Goal: Browse casually: Explore the website without a specific task or goal

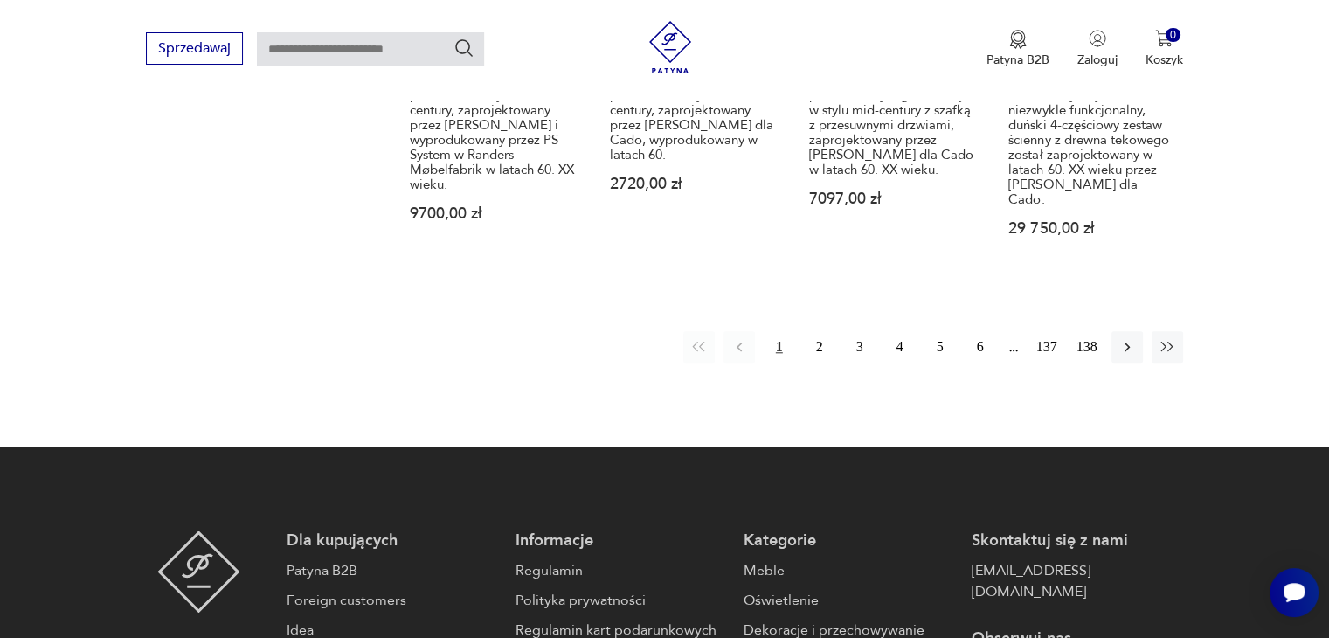
scroll to position [1646, 0]
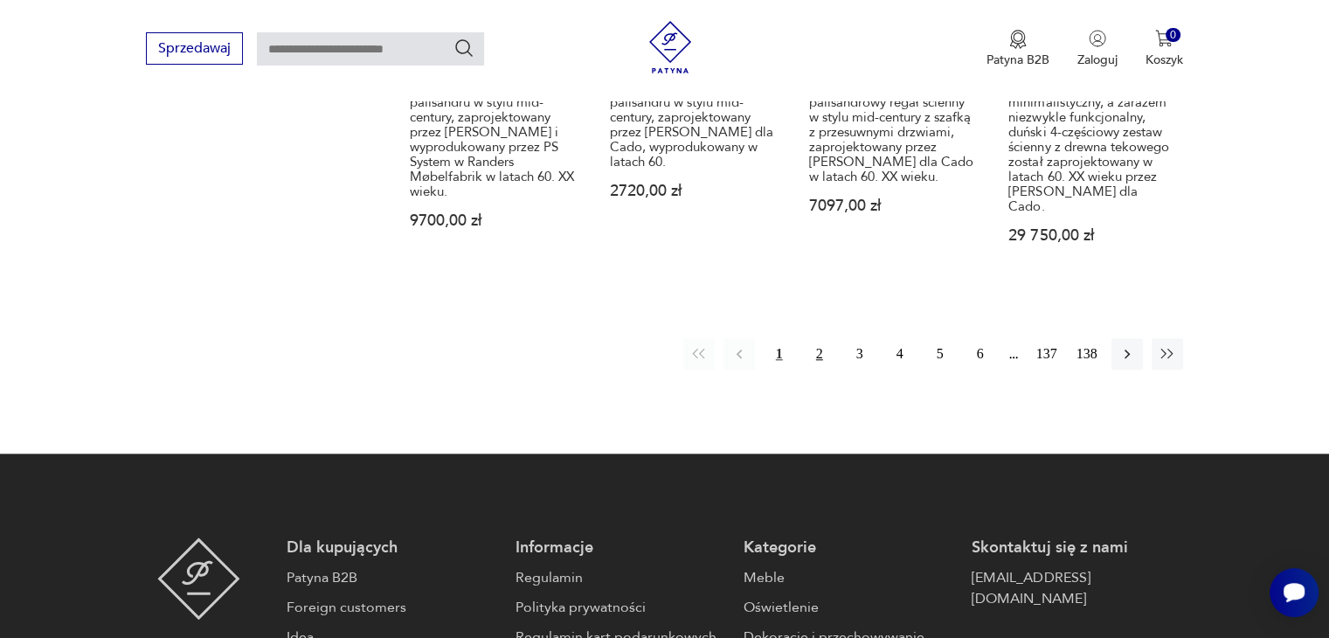
click at [809, 338] on button "2" at bounding box center [819, 353] width 31 height 31
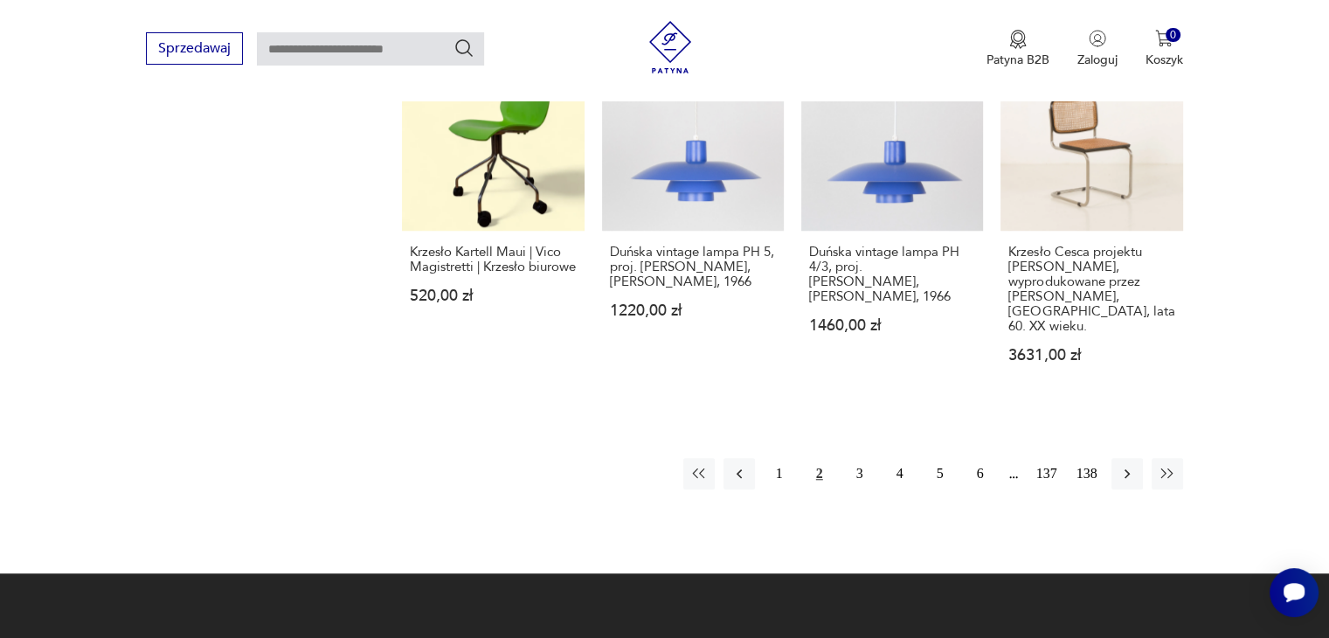
scroll to position [1528, 0]
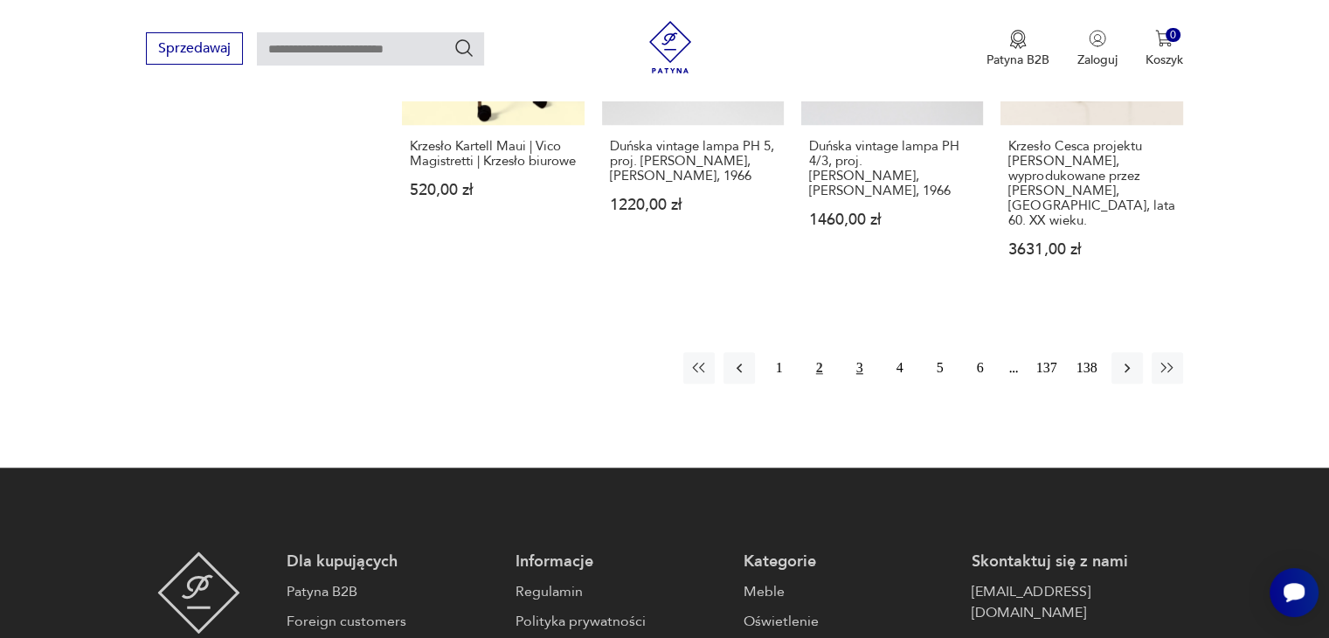
click at [858, 352] on button "3" at bounding box center [859, 367] width 31 height 31
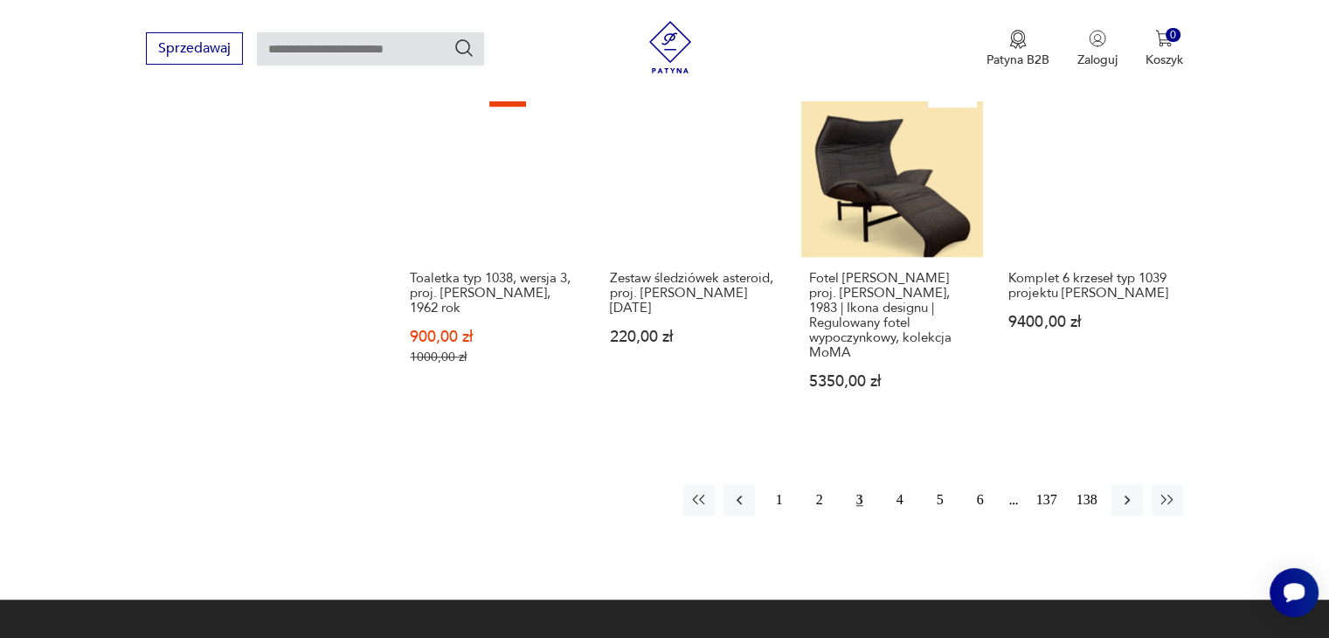
scroll to position [1432, 0]
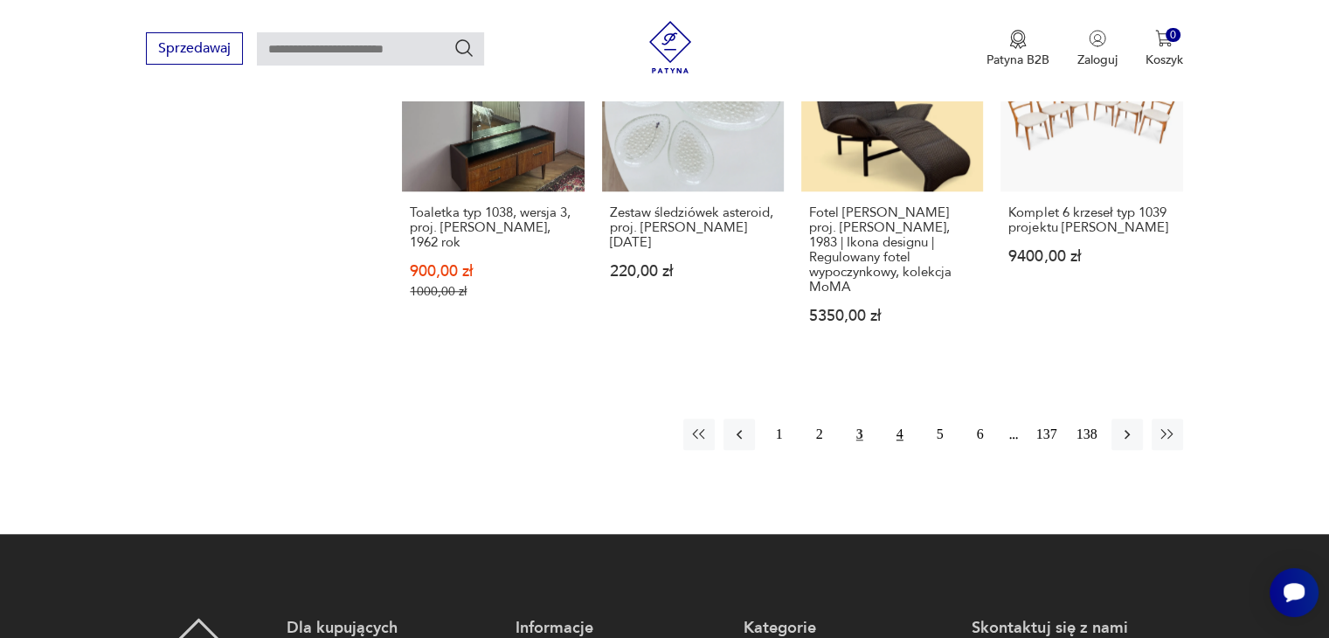
click at [895, 418] on button "4" at bounding box center [899, 433] width 31 height 31
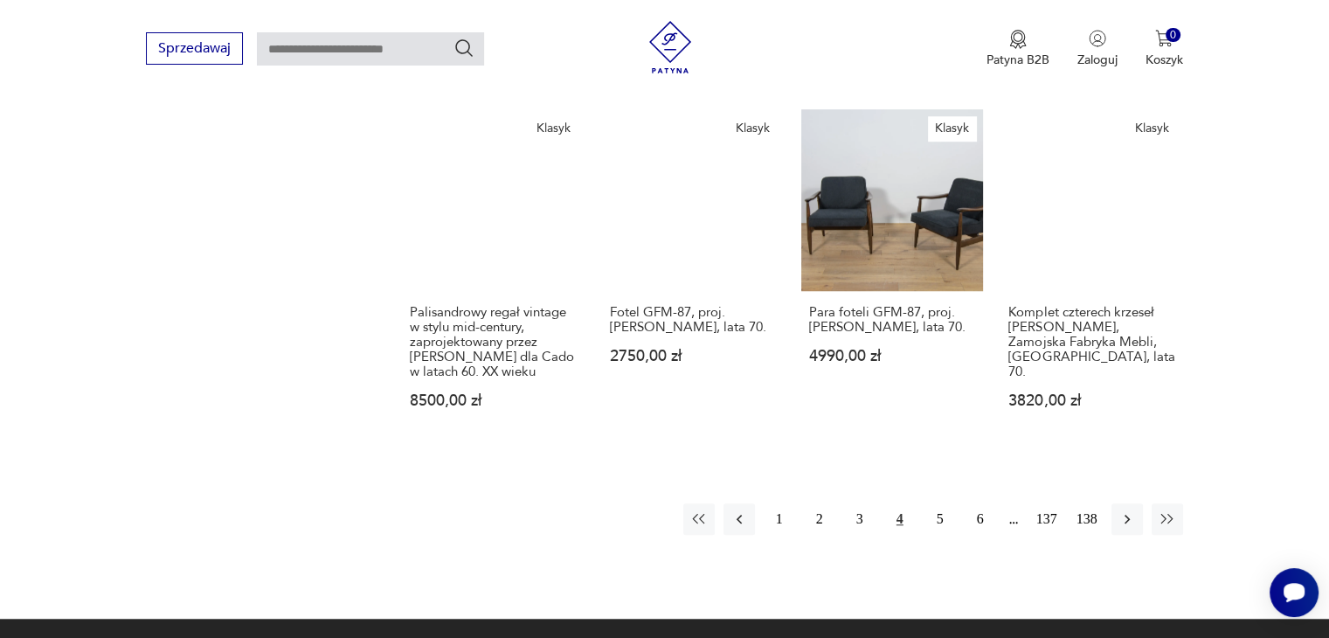
scroll to position [1380, 0]
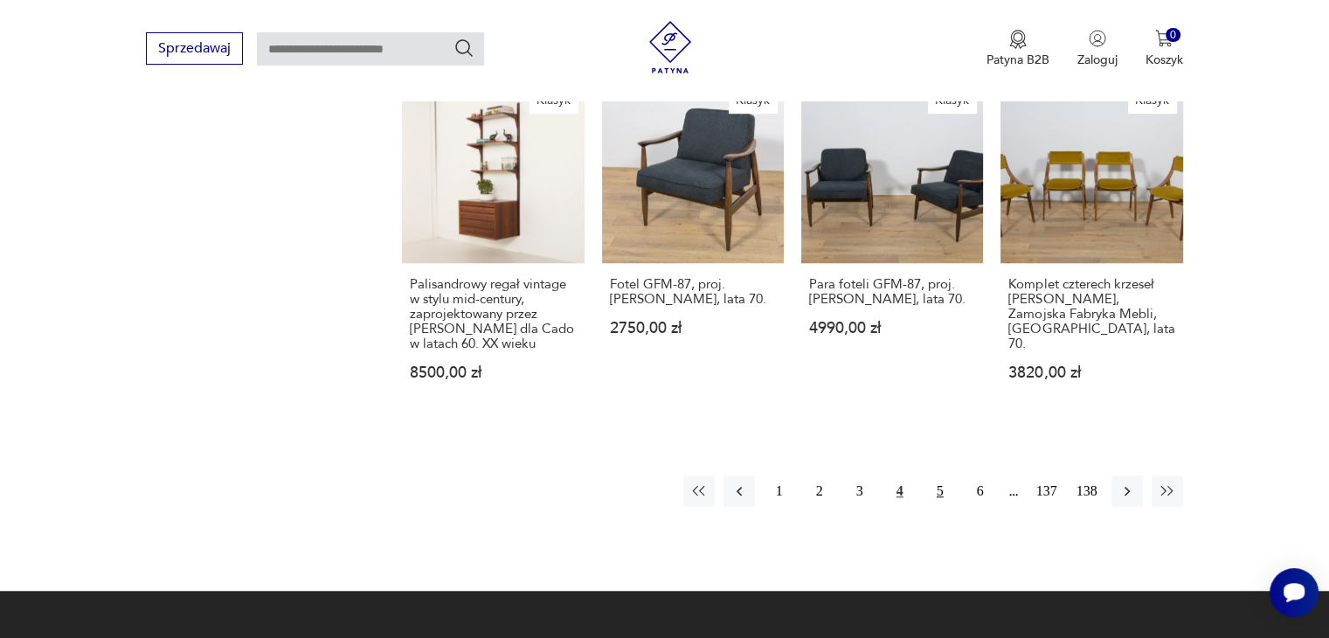
click at [935, 475] on button "5" at bounding box center [939, 490] width 31 height 31
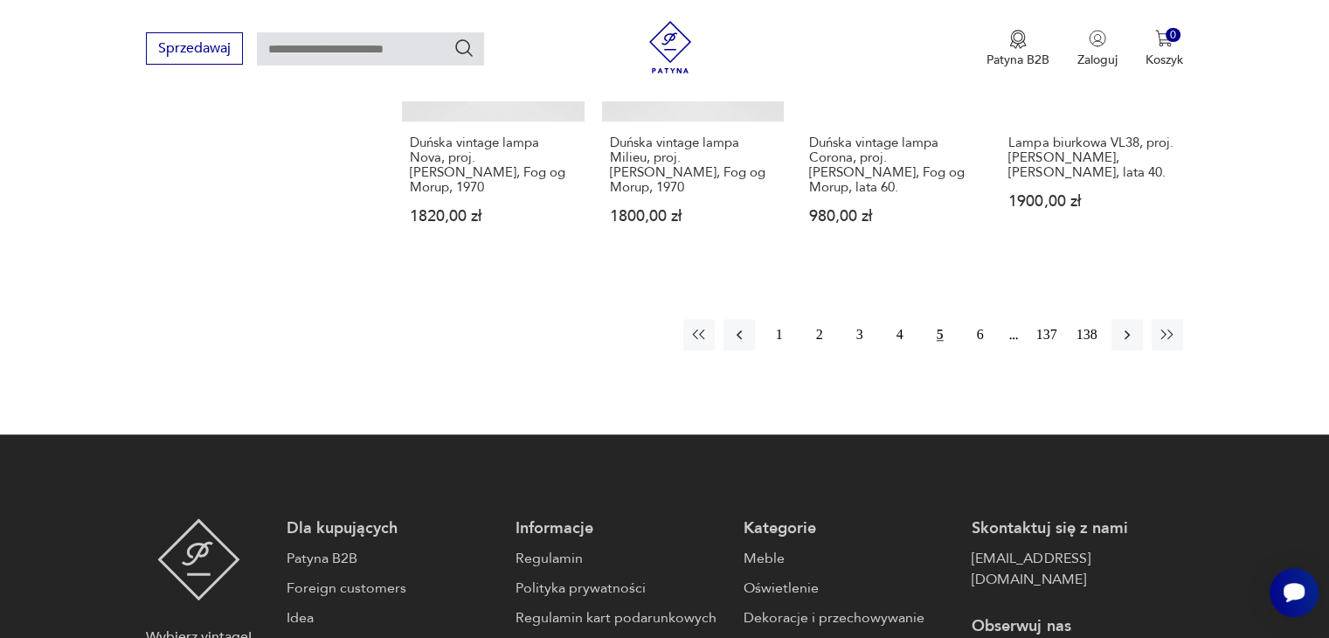
scroll to position [1510, 0]
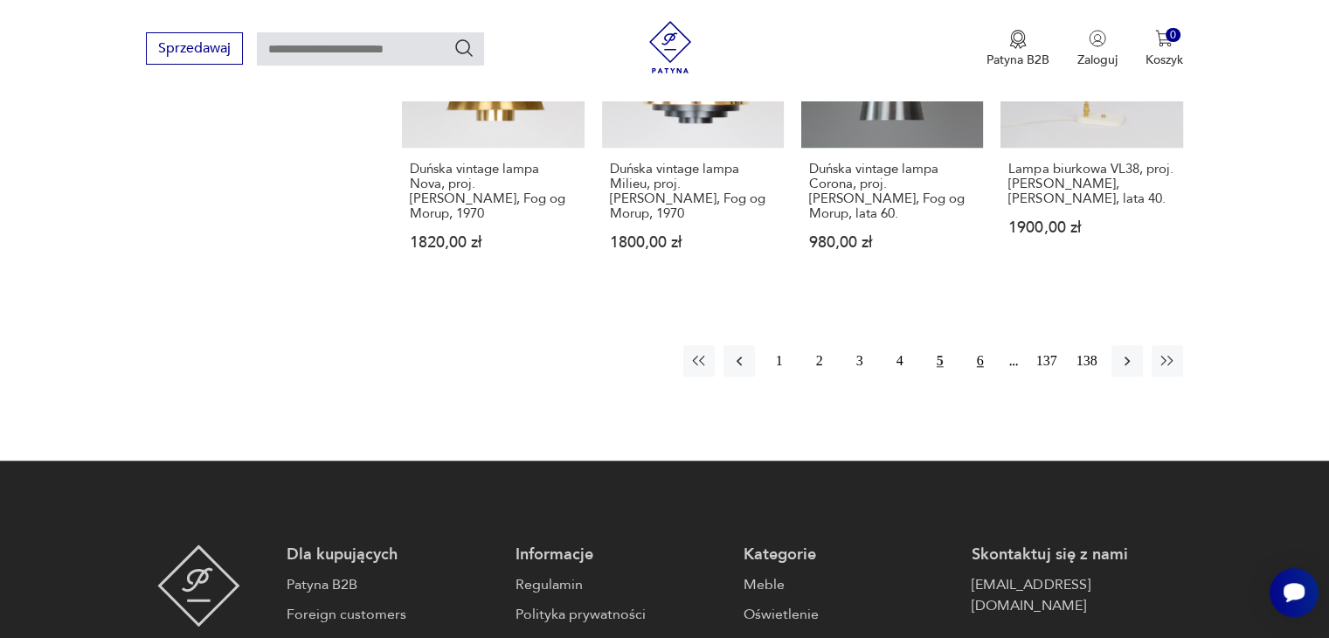
click at [978, 345] on button "6" at bounding box center [979, 360] width 31 height 31
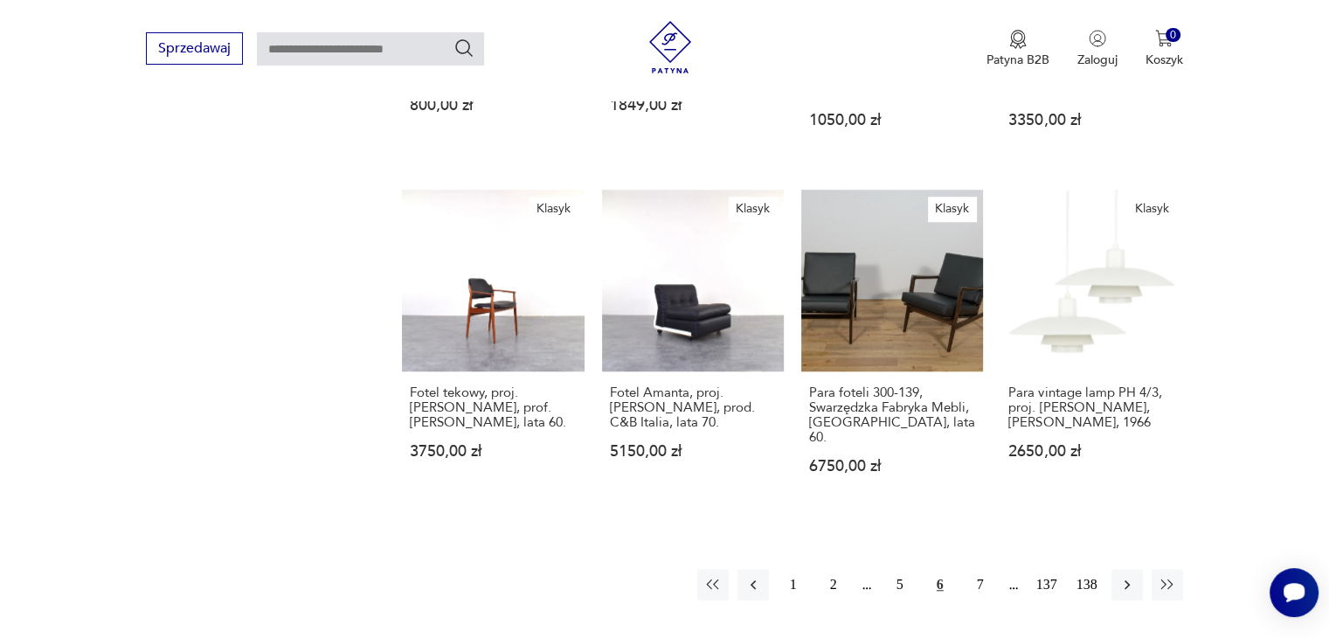
scroll to position [1373, 0]
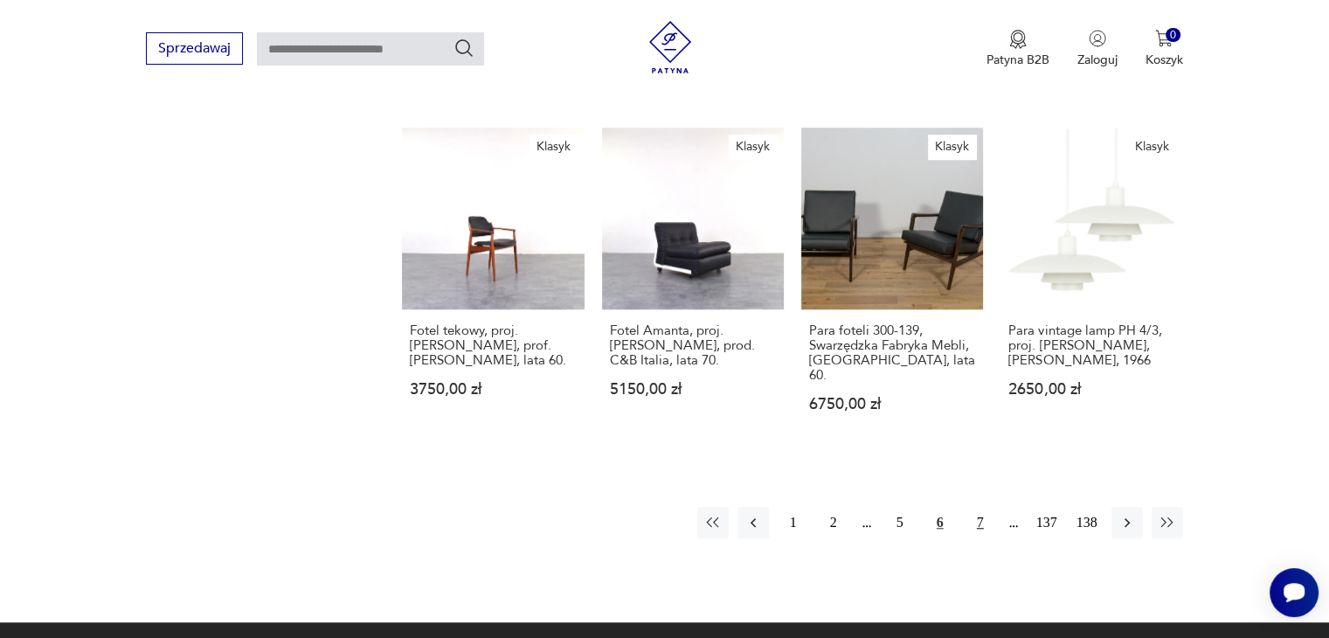
click at [983, 507] on button "7" at bounding box center [979, 522] width 31 height 31
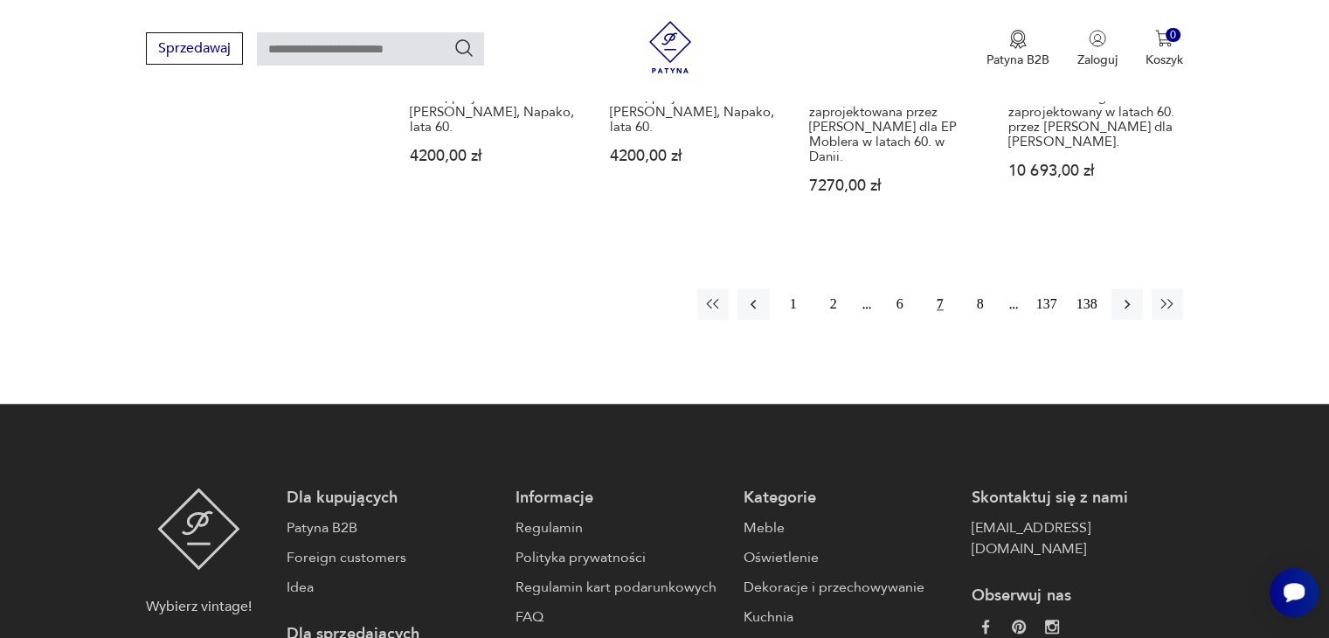
scroll to position [1671, 0]
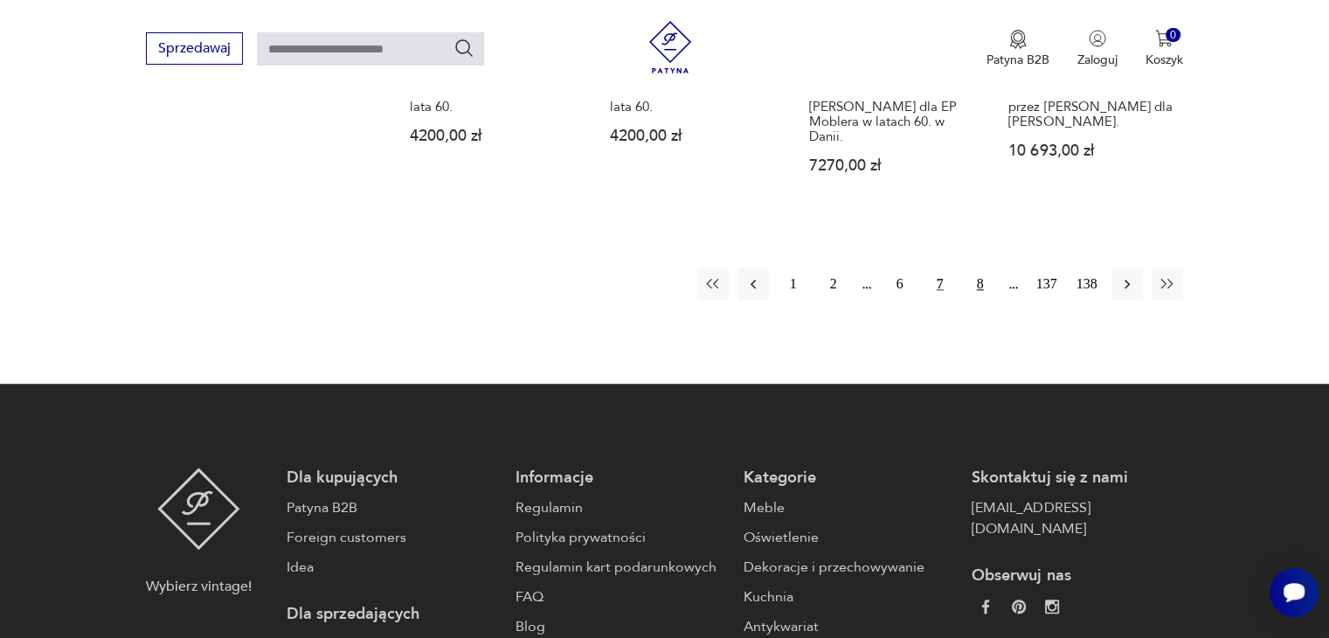
click at [989, 268] on button "8" at bounding box center [979, 283] width 31 height 31
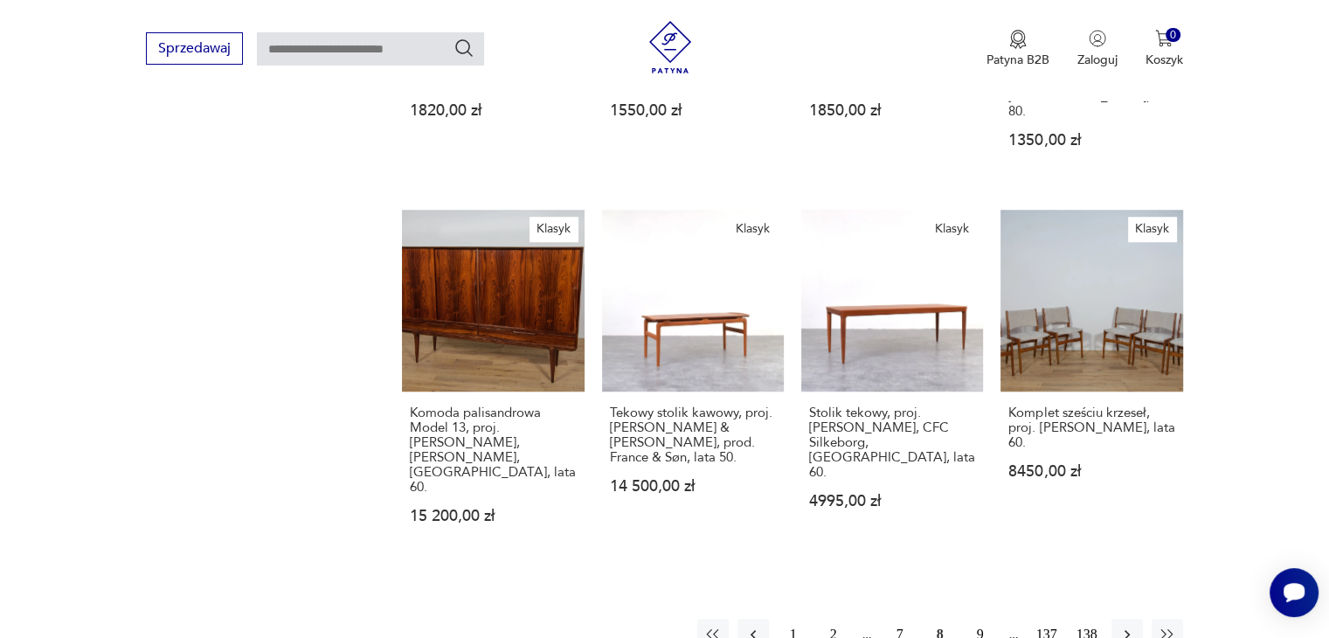
scroll to position [1287, 0]
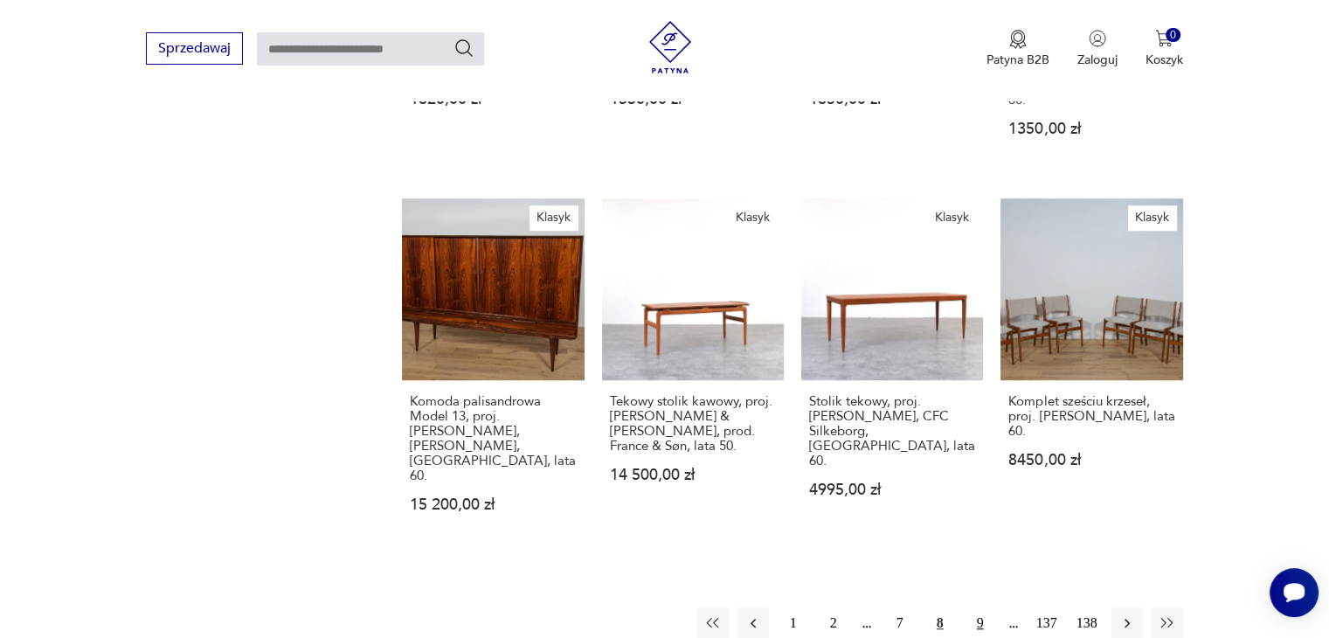
click at [977, 607] on button "9" at bounding box center [979, 622] width 31 height 31
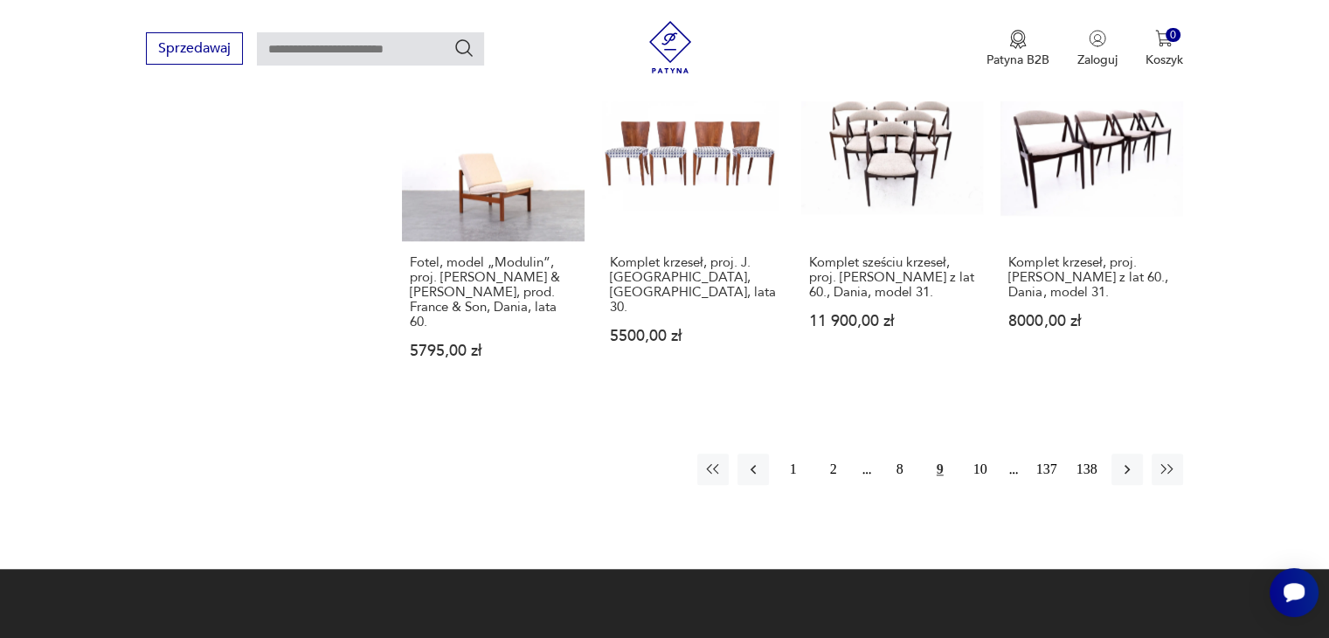
scroll to position [1457, 0]
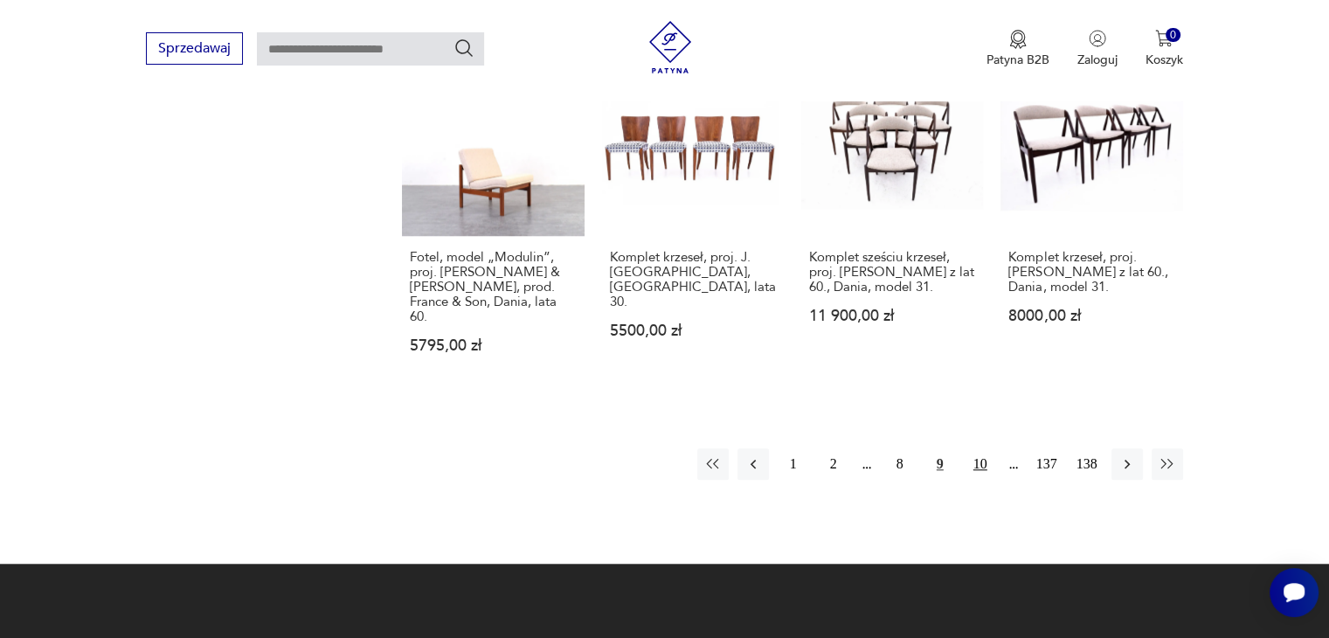
click at [978, 448] on button "10" at bounding box center [979, 463] width 31 height 31
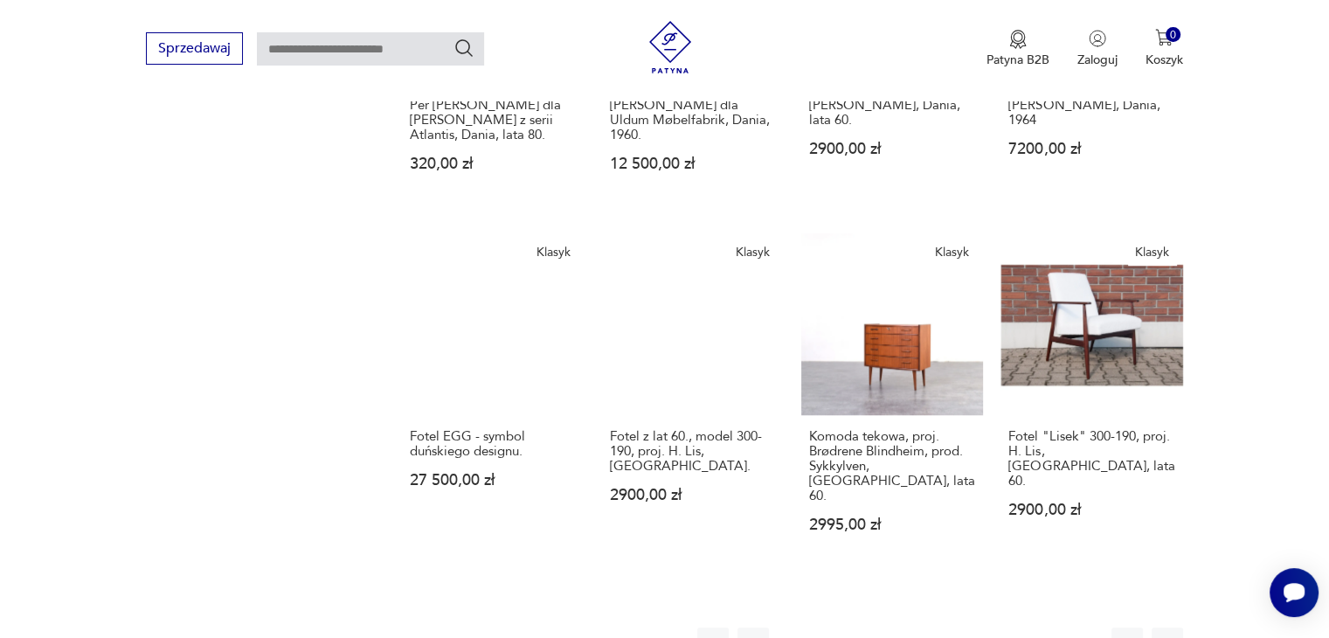
scroll to position [1205, 0]
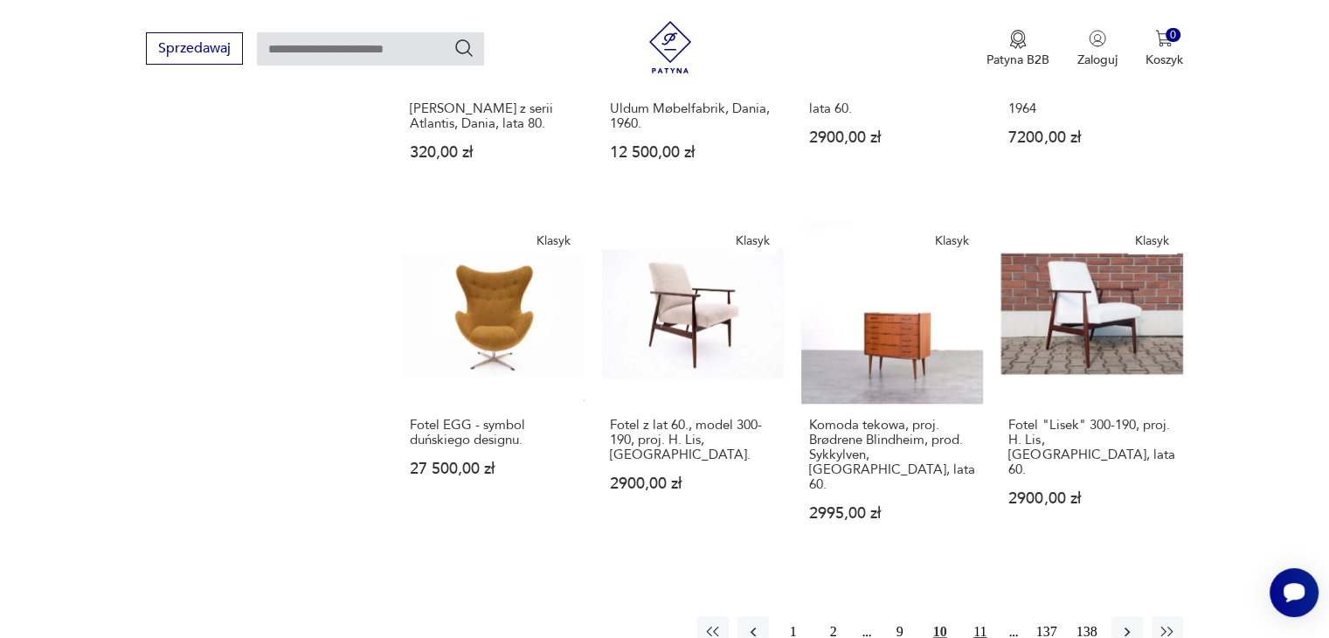
click at [982, 616] on button "11" at bounding box center [979, 631] width 31 height 31
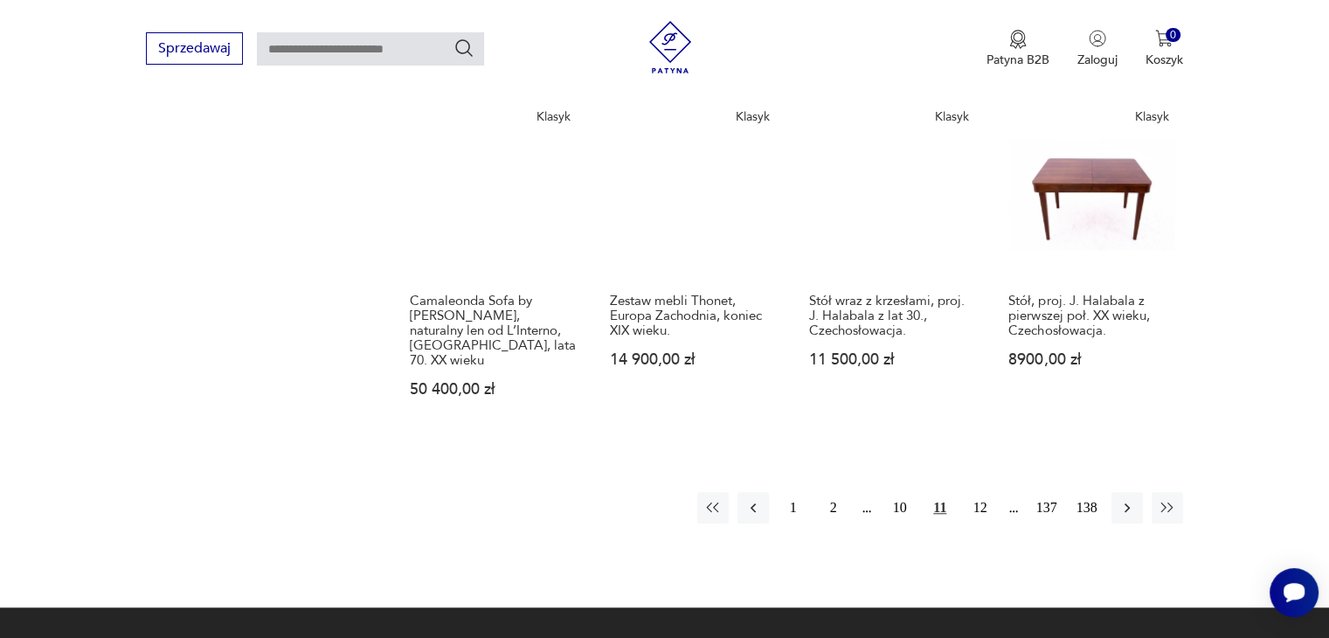
scroll to position [1497, 0]
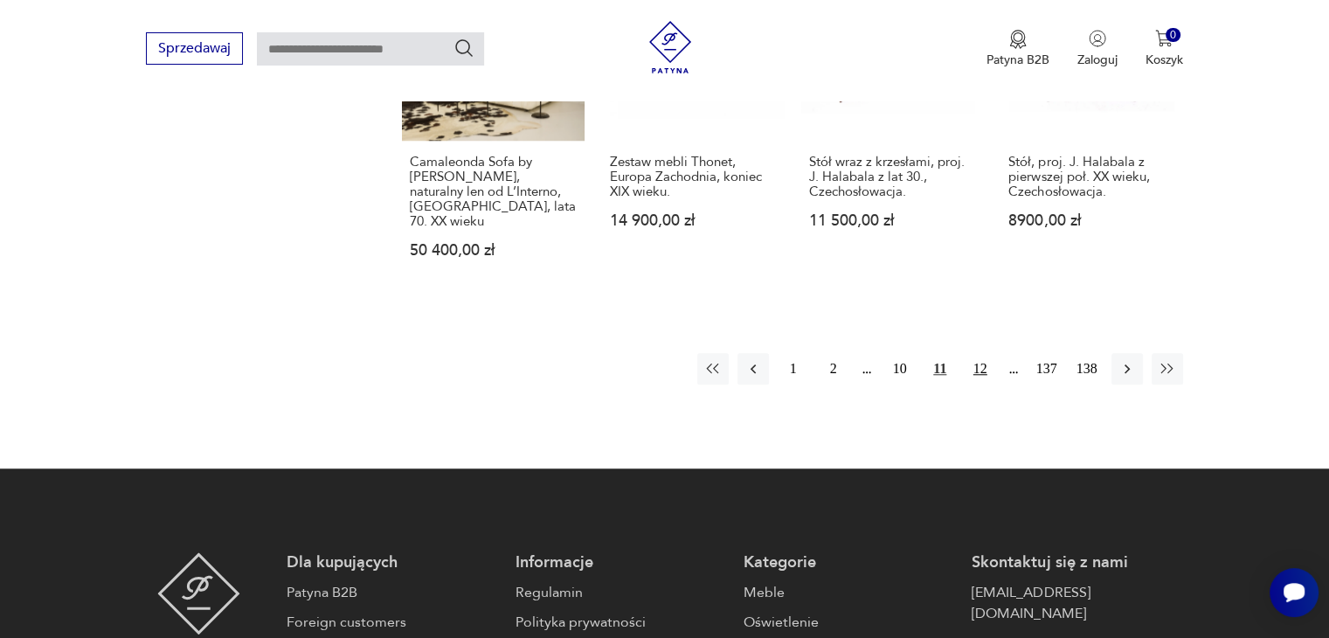
click at [989, 353] on button "12" at bounding box center [979, 368] width 31 height 31
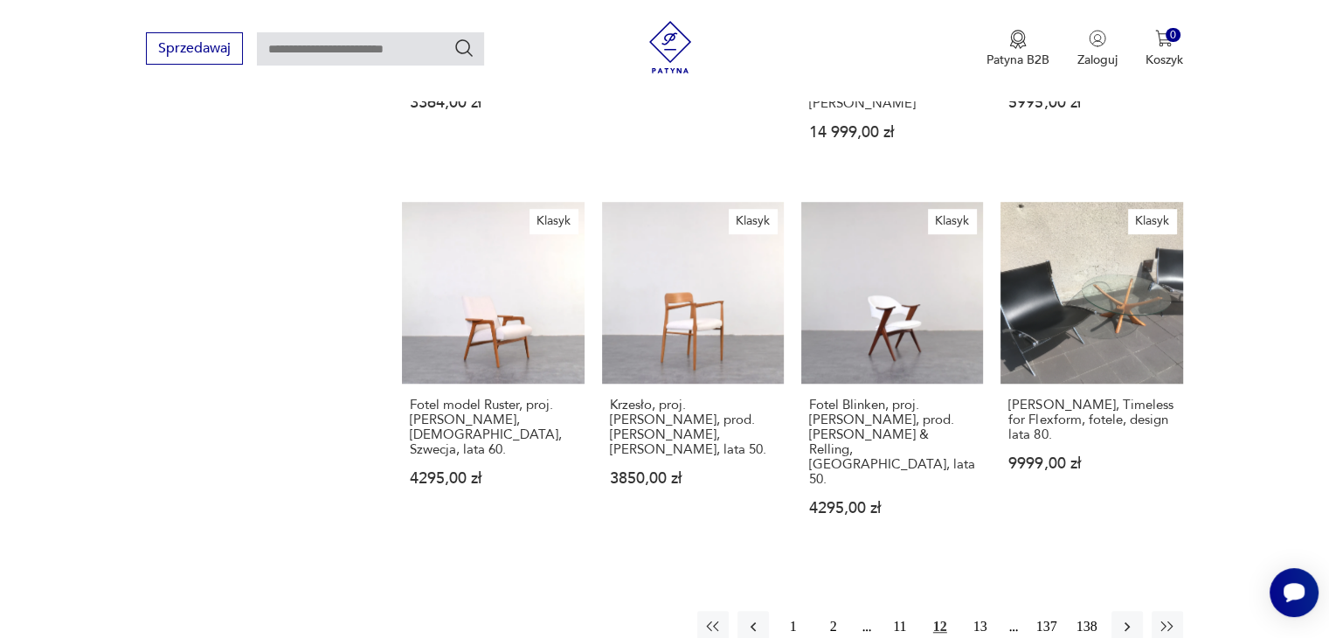
scroll to position [1339, 0]
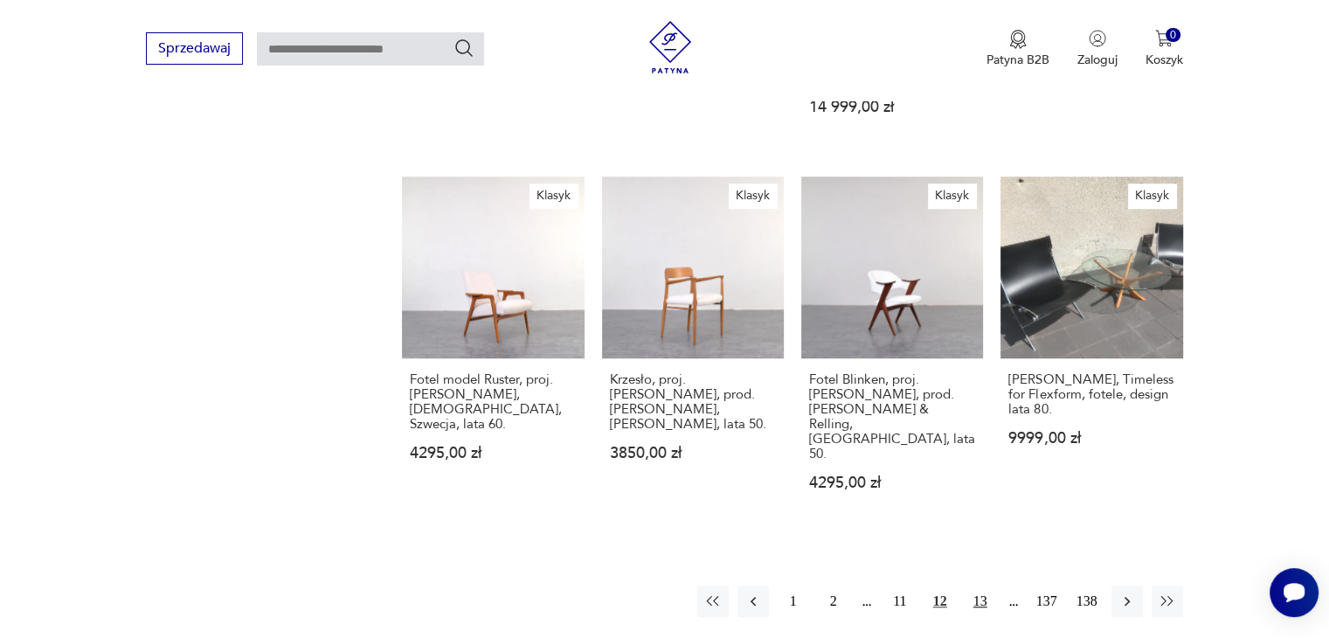
click at [989, 585] on button "13" at bounding box center [979, 600] width 31 height 31
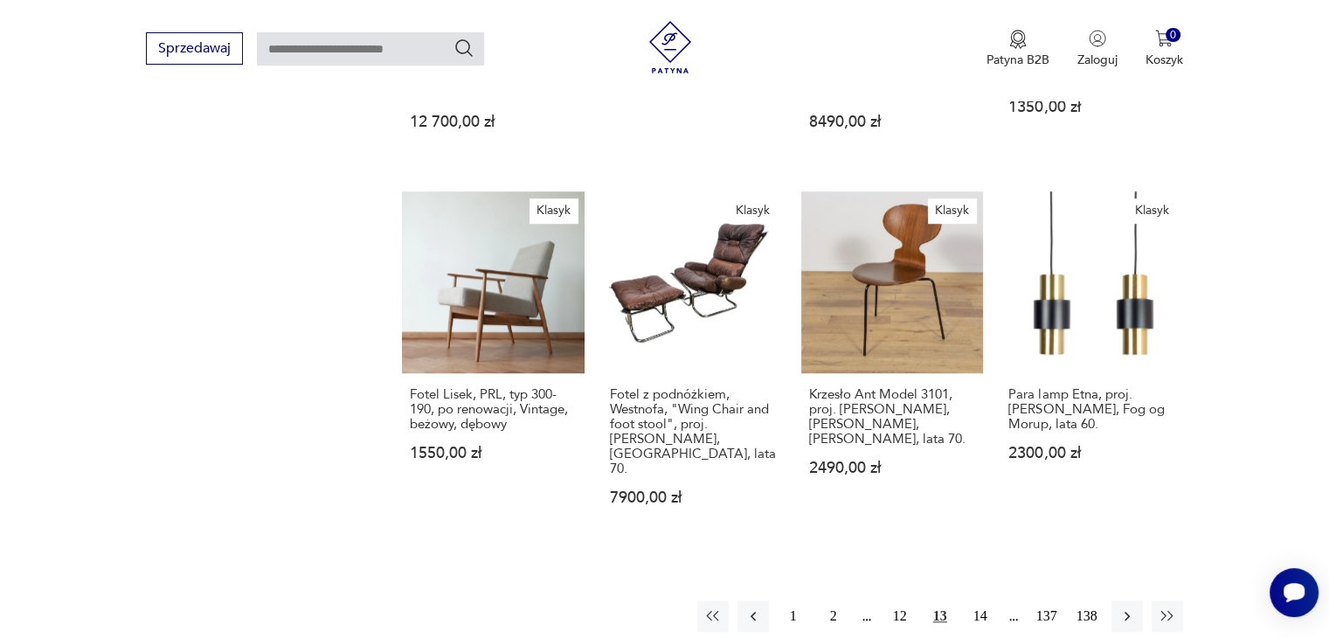
scroll to position [1359, 0]
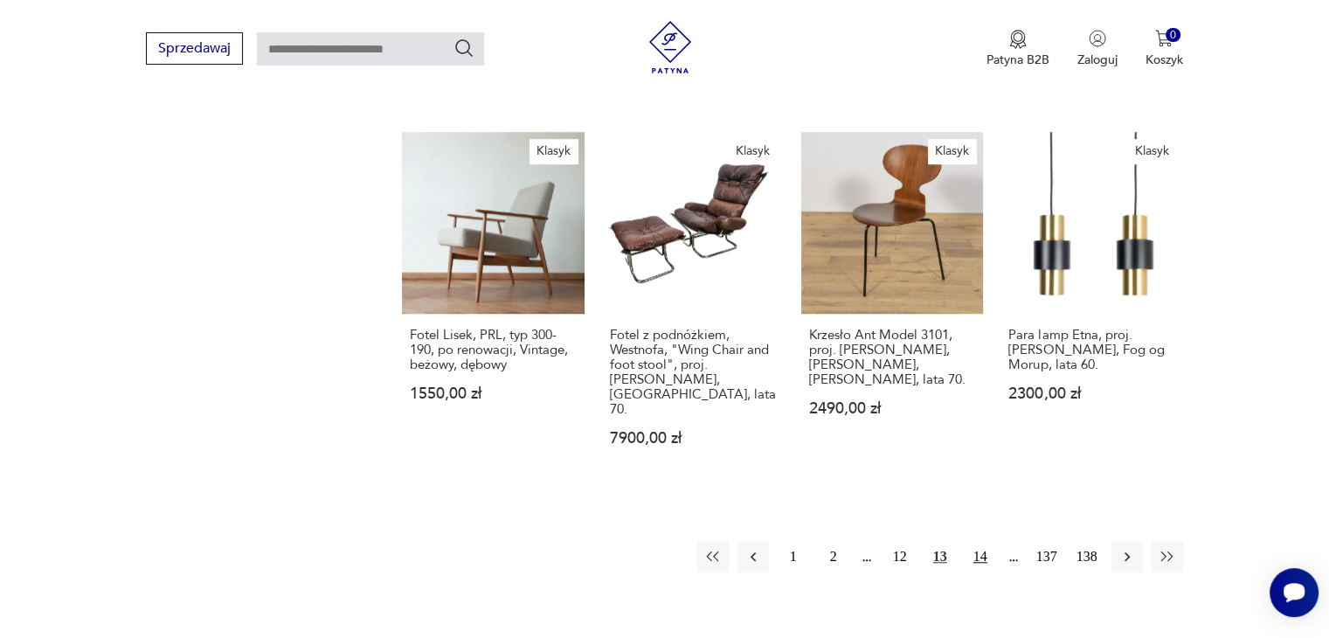
click at [984, 541] on button "14" at bounding box center [979, 556] width 31 height 31
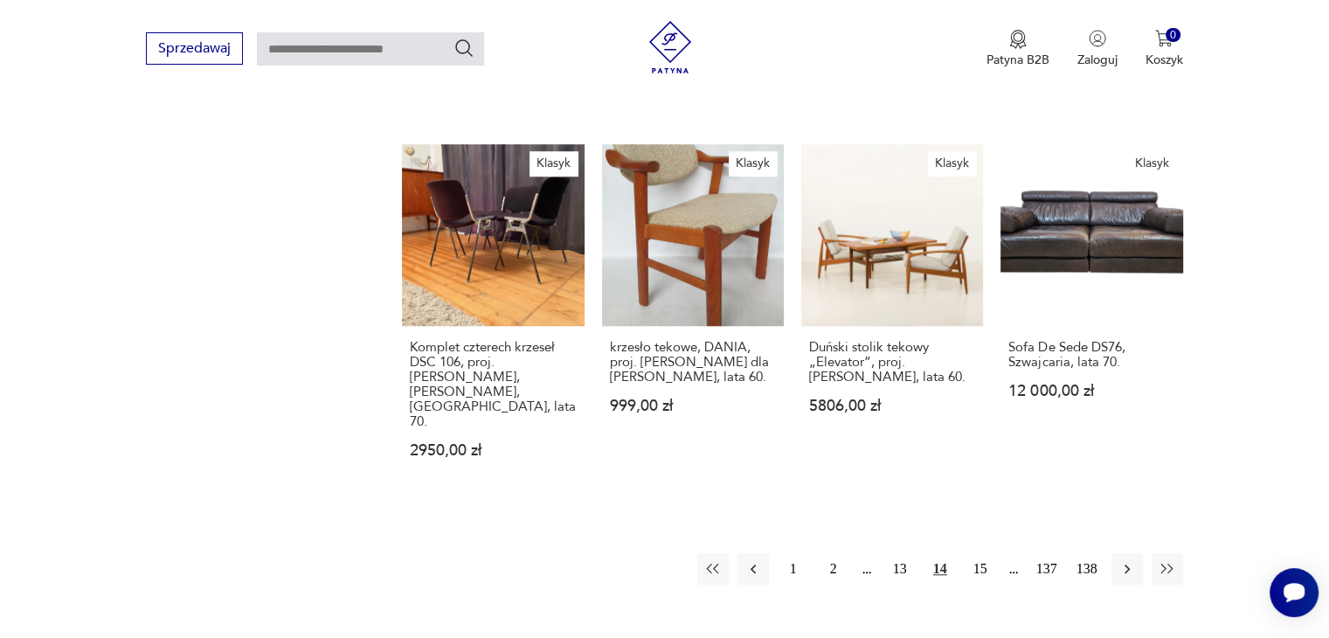
scroll to position [1335, 0]
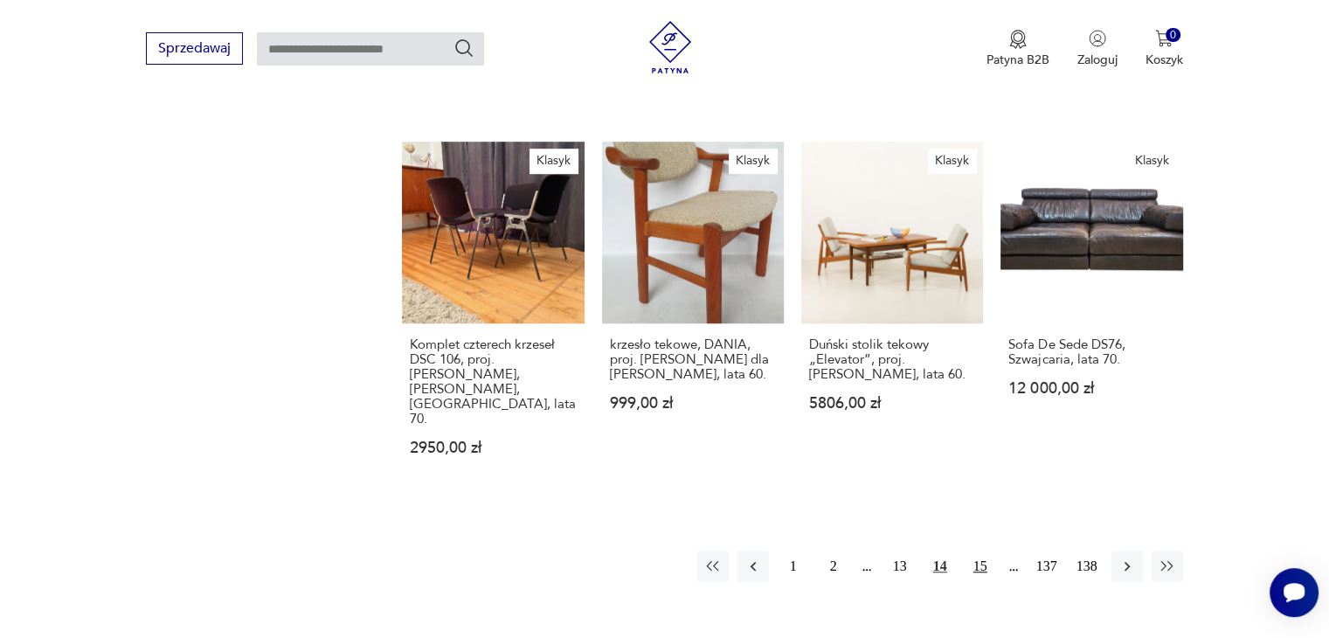
click at [990, 550] on button "15" at bounding box center [979, 565] width 31 height 31
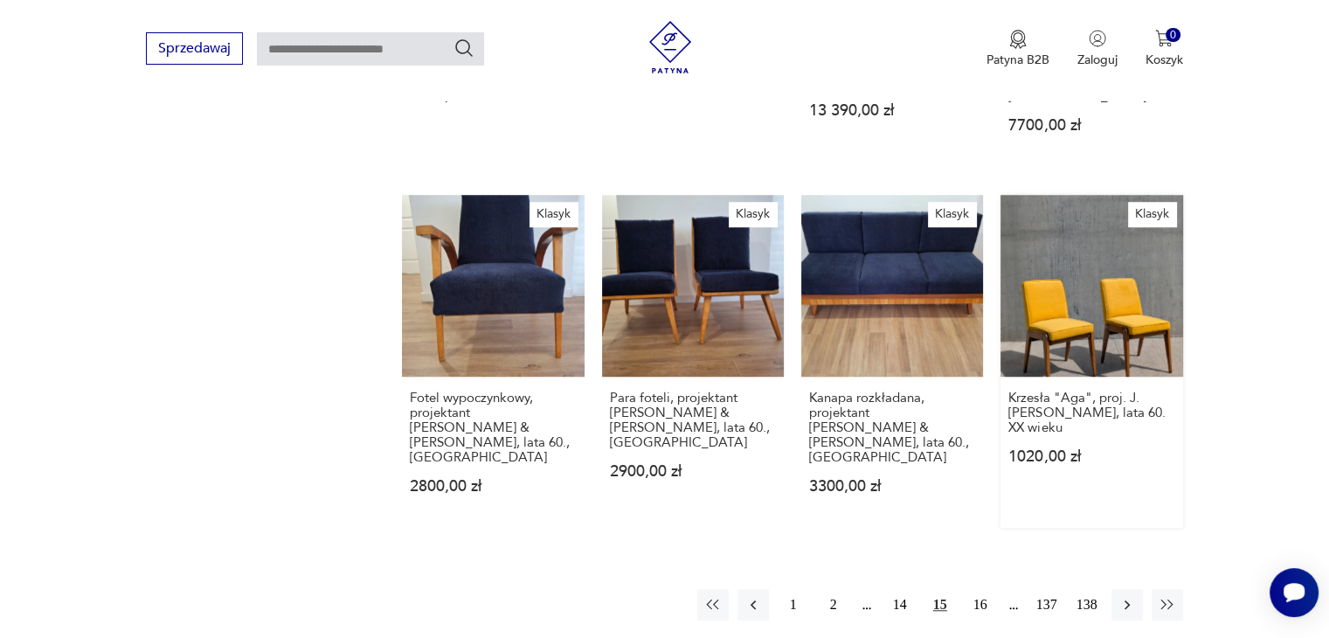
scroll to position [1296, 0]
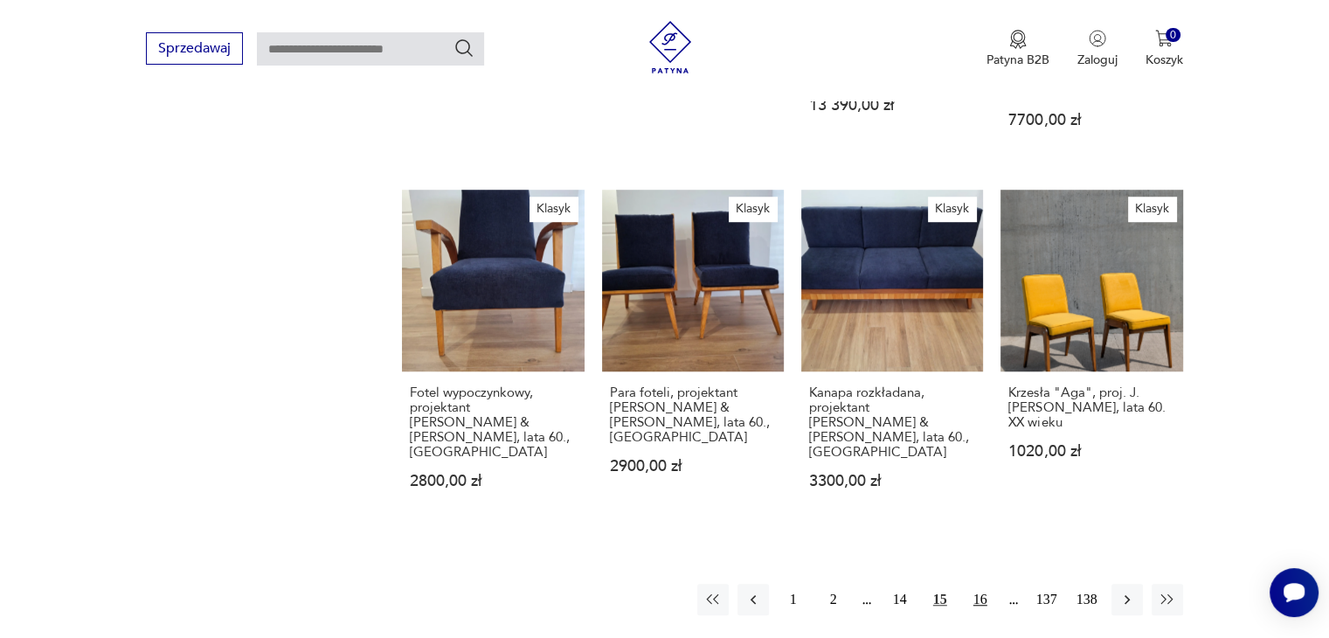
click at [989, 583] on button "16" at bounding box center [979, 598] width 31 height 31
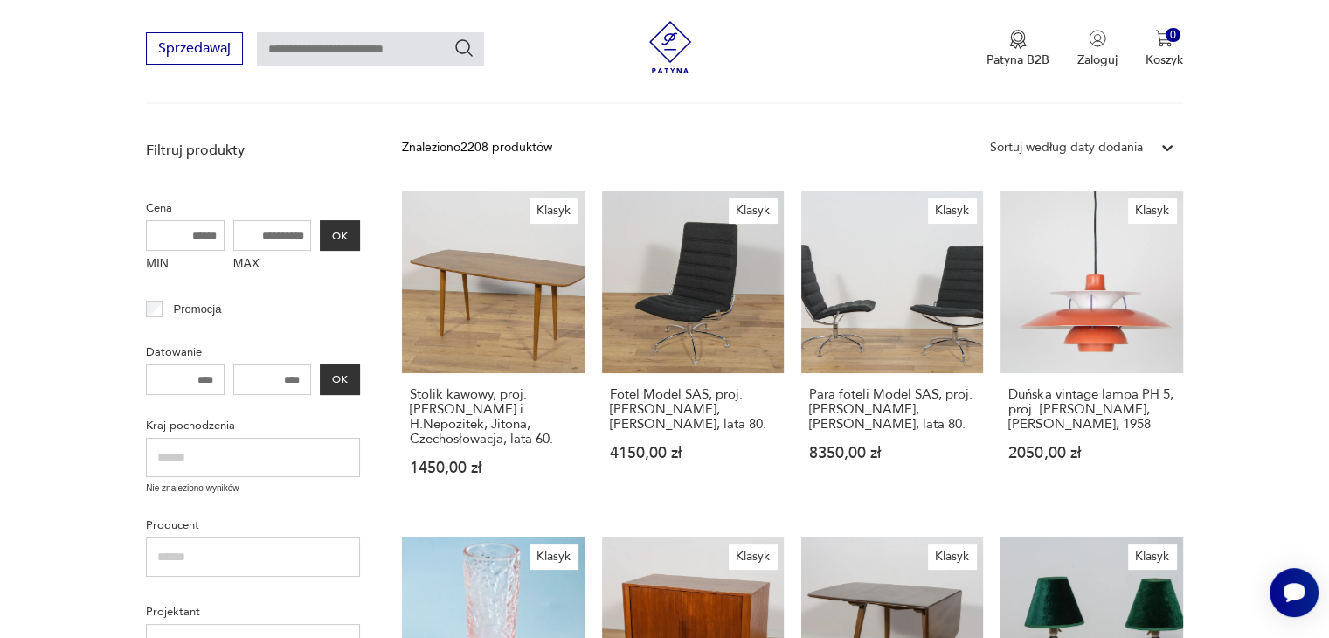
scroll to position [264, 0]
